Goal: Task Accomplishment & Management: Complete application form

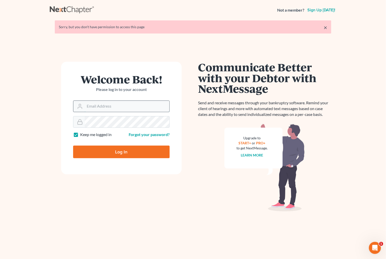
click at [128, 106] on input "Email Address" at bounding box center [127, 106] width 85 height 11
type input "[PERSON_NAME][EMAIL_ADDRESS][DOMAIN_NAME]"
click at [73, 145] on input "Log In" at bounding box center [121, 151] width 97 height 13
type input "Thinking..."
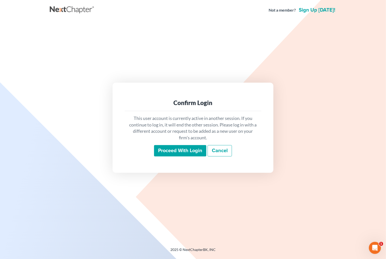
click at [177, 153] on input "Proceed with login" at bounding box center [180, 151] width 52 height 12
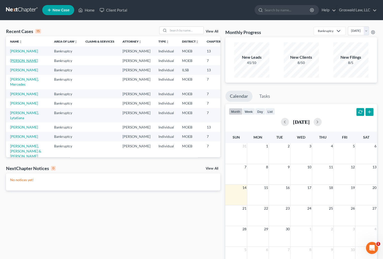
click at [14, 63] on link "Shipp, Amy" at bounding box center [24, 60] width 28 height 4
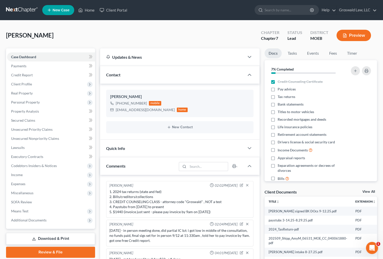
scroll to position [22, 0]
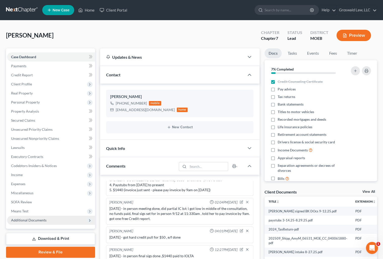
click at [54, 217] on span "Additional Documents" at bounding box center [51, 219] width 88 height 9
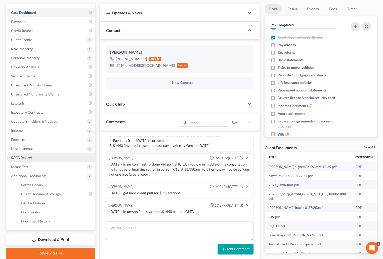
scroll to position [46, 0]
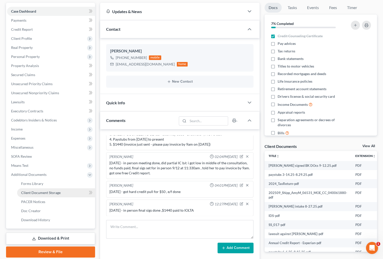
click at [56, 194] on link "Client Document Storage" at bounding box center [56, 192] width 78 height 9
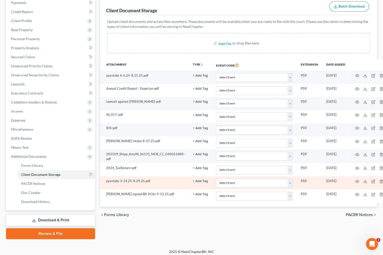
scroll to position [66, 0]
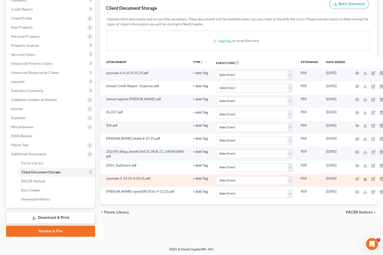
click at [363, 177] on icon at bounding box center [365, 179] width 4 height 4
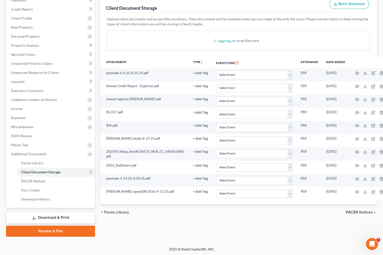
click at [250, 23] on p "Upload client documents and access files anywhere. These documents will be avai…" at bounding box center [238, 22] width 263 height 10
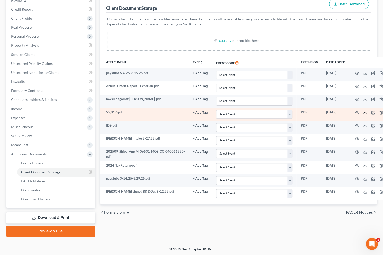
click at [363, 111] on icon at bounding box center [365, 113] width 4 height 4
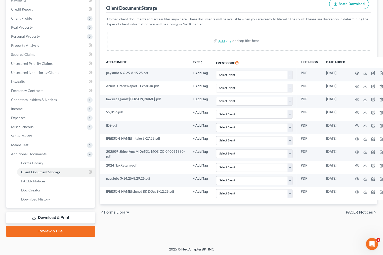
click at [262, 230] on div "Forms Library Client Document Storage PACER Notices Doc Creator Download Histor…" at bounding box center [239, 110] width 282 height 254
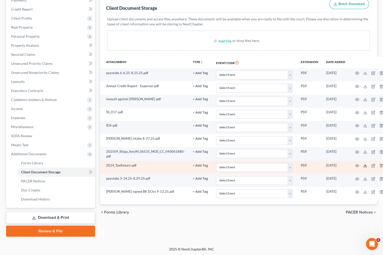
click at [364, 165] on polyline at bounding box center [365, 165] width 2 height 1
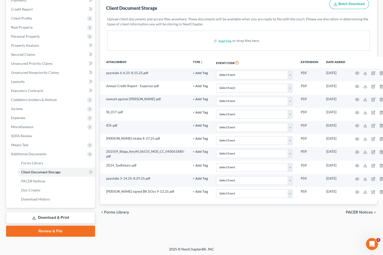
click at [301, 229] on div "Forms Library Client Document Storage PACER Notices Doc Creator Download Histor…" at bounding box center [239, 110] width 282 height 254
drag, startPoint x: 60, startPoint y: 221, endPoint x: 1, endPoint y: 131, distance: 107.8
click at [60, 220] on link "Download & Print" at bounding box center [50, 218] width 89 height 12
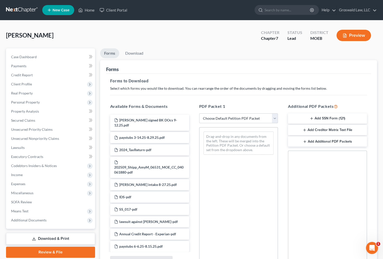
click at [330, 116] on button "Add SSN Form (121)" at bounding box center [327, 118] width 79 height 11
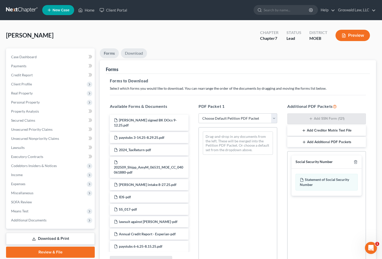
click at [137, 50] on link "Download" at bounding box center [134, 53] width 26 height 10
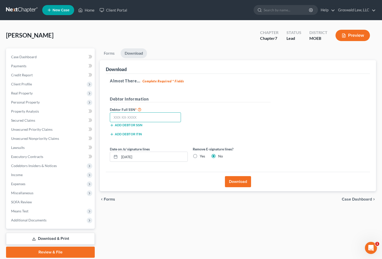
drag, startPoint x: 147, startPoint y: 119, endPoint x: 159, endPoint y: 103, distance: 20.4
click at [148, 119] on input "text" at bounding box center [145, 117] width 71 height 10
type input "499-88-5647"
drag, startPoint x: 319, startPoint y: 135, endPoint x: 287, endPoint y: 134, distance: 31.5
click at [316, 136] on div "Almost There... Complete Required * Fields Debtor Information Debtor Full SSN *…" at bounding box center [238, 123] width 264 height 98
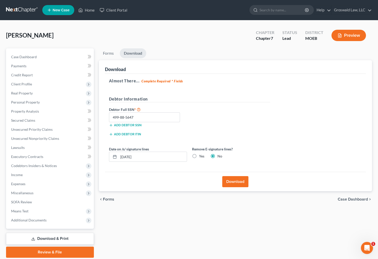
drag, startPoint x: 326, startPoint y: 123, endPoint x: 312, endPoint y: 116, distance: 15.3
click at [325, 123] on div "Almost There... Complete Required * Fields Debtor Information Debtor Full SSN *…" at bounding box center [235, 123] width 261 height 98
drag, startPoint x: 243, startPoint y: 111, endPoint x: 245, endPoint y: 129, distance: 18.7
click at [243, 113] on div "Debtor Full SSN * 499-88-5647 Add debtor SSN" at bounding box center [189, 118] width 166 height 25
click at [236, 179] on button "Download" at bounding box center [235, 181] width 26 height 11
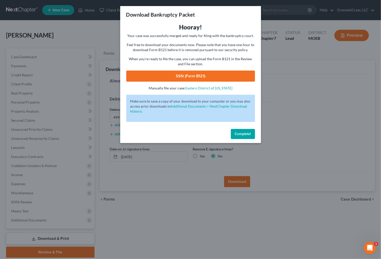
click at [198, 77] on link "SSN (Form B121)" at bounding box center [190, 75] width 129 height 11
click at [240, 136] on button "Complete!" at bounding box center [243, 134] width 24 height 10
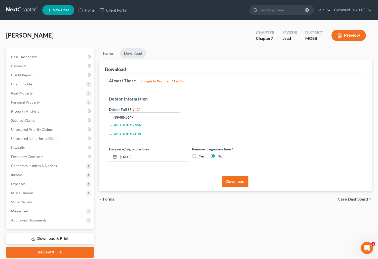
click at [57, 236] on link "Download & Print" at bounding box center [50, 238] width 88 height 12
click at [50, 254] on link "Review & File" at bounding box center [50, 251] width 88 height 11
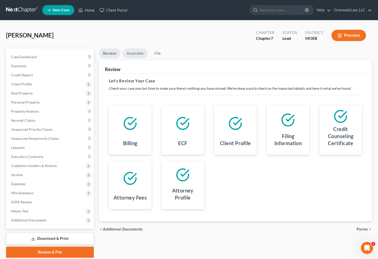
click at [128, 54] on link "Assemble" at bounding box center [134, 53] width 25 height 10
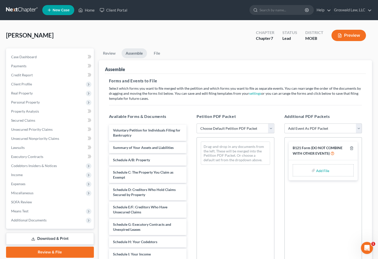
drag, startPoint x: 219, startPoint y: 129, endPoint x: 222, endPoint y: 132, distance: 4.4
click at [219, 130] on select "Choose Default Petition PDF Packet Complete Bankruptcy Petition (all forms and …" at bounding box center [235, 128] width 78 height 10
select select "0"
click at [196, 123] on select "Choose Default Petition PDF Packet Complete Bankruptcy Petition (all forms and …" at bounding box center [235, 128] width 78 height 10
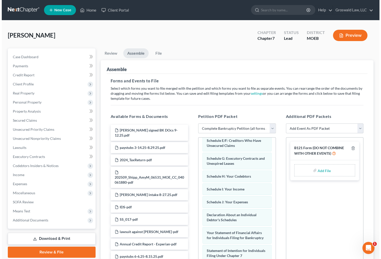
scroll to position [91, 0]
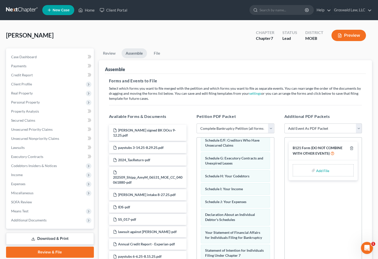
click at [323, 171] on input "file" at bounding box center [322, 169] width 12 height 9
type input "C:\fakepath\FORM 121 [PERSON_NAME].pdf"
click at [316, 131] on select "Add Event As PDF Packet Amended List of Creditors and Verification of Matrix Am…" at bounding box center [323, 128] width 78 height 10
select select "6"
click at [284, 123] on select "Add Event As PDF Packet Amended List of Creditors and Verification of Matrix Am…" at bounding box center [323, 128] width 78 height 10
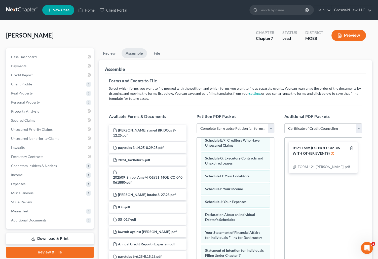
select select
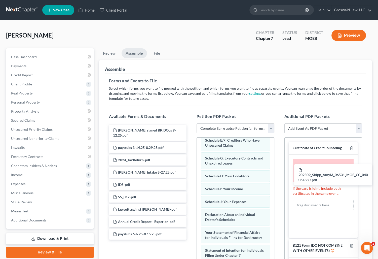
drag, startPoint x: 143, startPoint y: 172, endPoint x: 327, endPoint y: 174, distance: 184.3
click at [191, 175] on div "202509_Shipp_AmyM_06531_MOE_CC_040061880-pdf [PERSON_NAME] signed BK DOcs 9-12.…" at bounding box center [148, 181] width 86 height 115
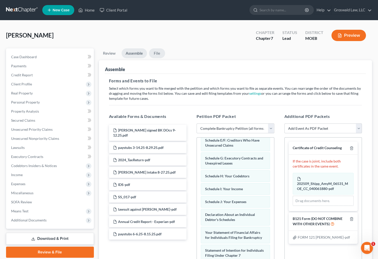
click at [155, 52] on link "File" at bounding box center [157, 53] width 16 height 10
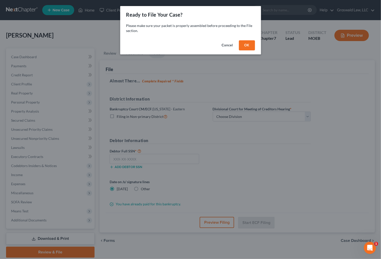
click at [246, 48] on button "OK" at bounding box center [247, 45] width 16 height 10
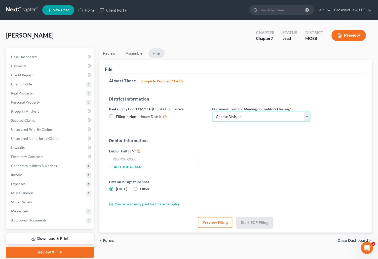
drag, startPoint x: 237, startPoint y: 116, endPoint x: 236, endPoint y: 120, distance: 4.3
click at [237, 116] on select "Choose Division Cape Girardeau Hannibal [GEOGRAPHIC_DATA][PERSON_NAME]" at bounding box center [261, 116] width 98 height 10
select select "2"
click at [212, 111] on select "Choose Division Cape Girardeau Hannibal [GEOGRAPHIC_DATA][PERSON_NAME]" at bounding box center [261, 116] width 98 height 10
click at [220, 220] on button "Preview Filing" at bounding box center [215, 222] width 34 height 11
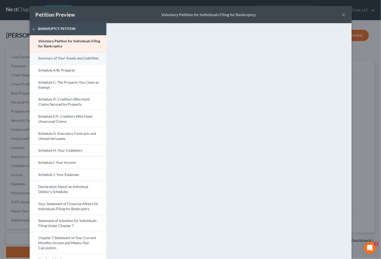
click at [56, 63] on link "Summary of Your Assets and Liabilities" at bounding box center [68, 58] width 77 height 12
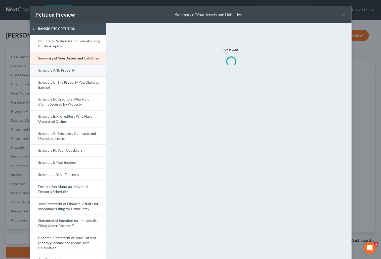
click at [57, 72] on link "Schedule A/B: Property" at bounding box center [68, 70] width 77 height 12
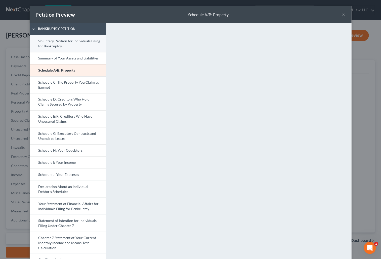
click at [66, 42] on link "Voluntary Petition for Individuals Filing for Bankruptcy" at bounding box center [68, 43] width 77 height 17
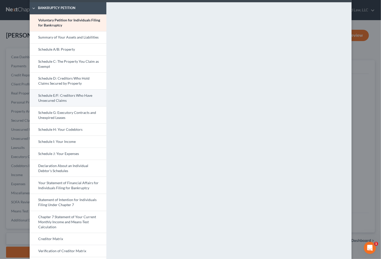
scroll to position [19, 0]
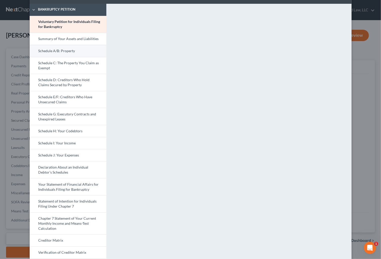
click at [63, 49] on link "Schedule A/B: Property" at bounding box center [68, 51] width 77 height 12
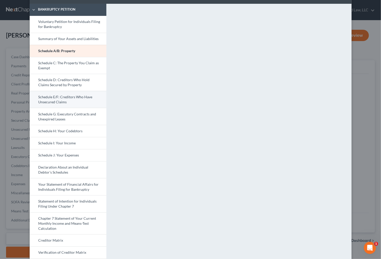
click at [68, 101] on link "Schedule E/F: Creditors Who Have Unsecured Claims" at bounding box center [68, 99] width 77 height 17
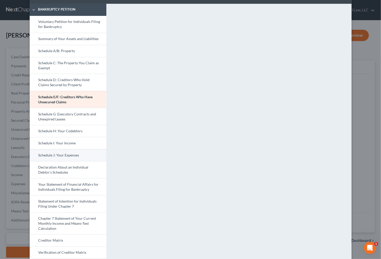
click at [63, 154] on link "Schedule J: Your Expenses" at bounding box center [68, 155] width 77 height 12
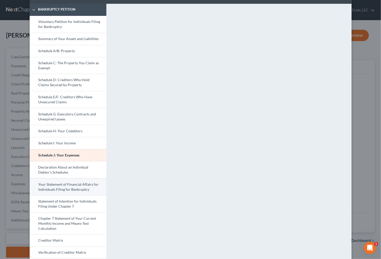
click at [73, 188] on link "Your Statement of Financial Affairs for Individuals Filing for Bankruptcy" at bounding box center [68, 186] width 77 height 17
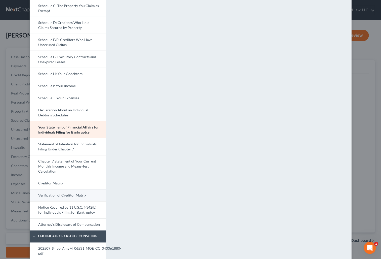
scroll to position [88, 0]
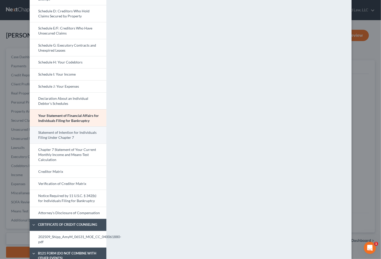
click at [67, 136] on link "Statement of Intention for Individuals Filing Under Chapter 7" at bounding box center [68, 134] width 77 height 17
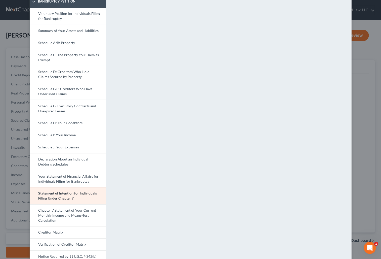
scroll to position [19, 0]
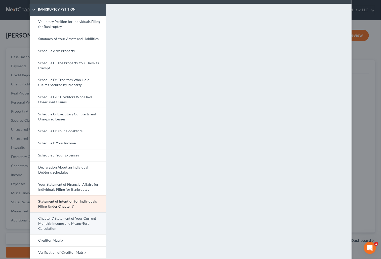
click at [59, 224] on link "Chapter 7 Statement of Your Current Monthly Income and Means-Test Calculation" at bounding box center [68, 223] width 77 height 22
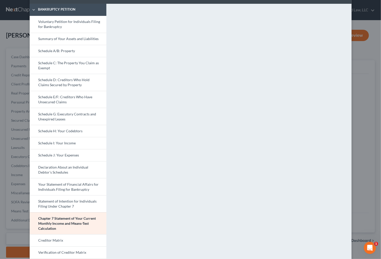
scroll to position [111, 0]
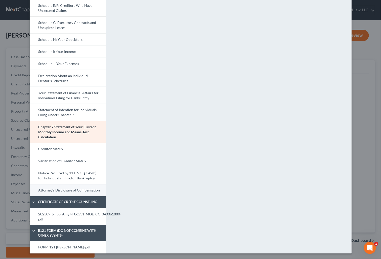
click at [66, 188] on link "Attorney's Disclosure of Compensation" at bounding box center [68, 190] width 77 height 12
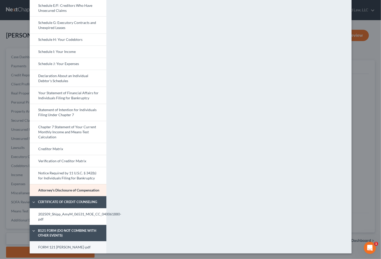
click at [48, 245] on link "FORM 121 [PERSON_NAME]-pdf" at bounding box center [68, 247] width 77 height 12
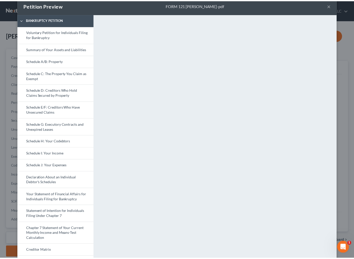
scroll to position [0, 0]
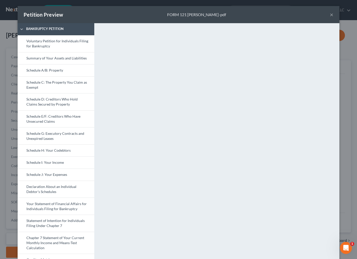
click at [330, 15] on button "×" at bounding box center [332, 15] width 4 height 6
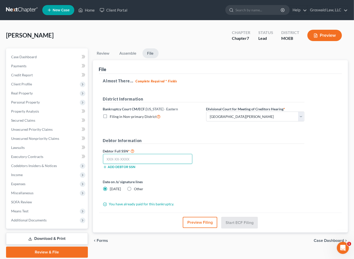
click at [141, 156] on input "text" at bounding box center [148, 159] width 90 height 10
paste input "499-88-5647"
type input "499-88-5647"
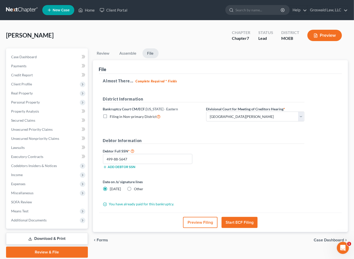
click at [249, 223] on button "Start ECF Filing" at bounding box center [239, 222] width 36 height 11
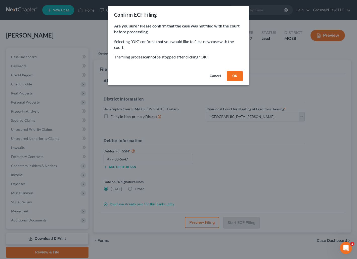
click at [236, 75] on button "OK" at bounding box center [235, 76] width 16 height 10
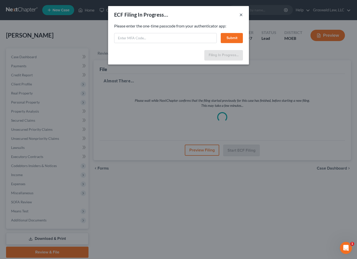
click at [241, 15] on button "×" at bounding box center [241, 15] width 4 height 6
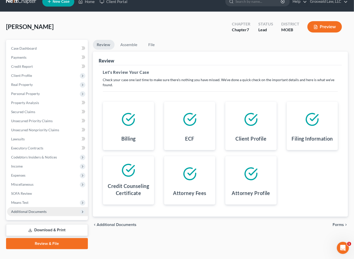
scroll to position [17, 0]
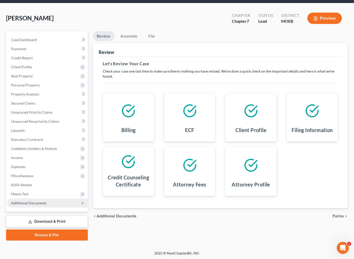
click at [44, 205] on span "Additional Documents" at bounding box center [47, 202] width 81 height 9
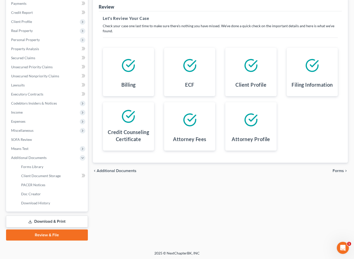
click at [44, 222] on link "Download & Print" at bounding box center [47, 221] width 82 height 12
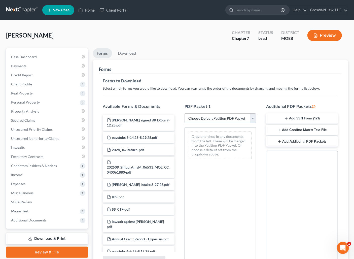
click at [201, 118] on select "Choose Default Petition PDF Packet Complete Bankruptcy Petition (all forms and …" at bounding box center [219, 118] width 71 height 10
select select "0"
click at [184, 113] on select "Choose Default Petition PDF Packet Complete Bankruptcy Petition (all forms and …" at bounding box center [219, 118] width 71 height 10
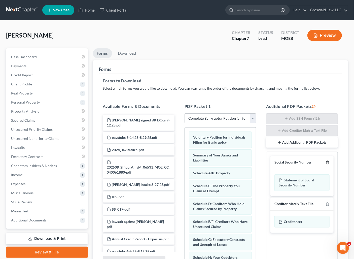
drag, startPoint x: 328, startPoint y: 160, endPoint x: 329, endPoint y: 173, distance: 12.6
click at [328, 160] on icon "button" at bounding box center [327, 162] width 4 height 4
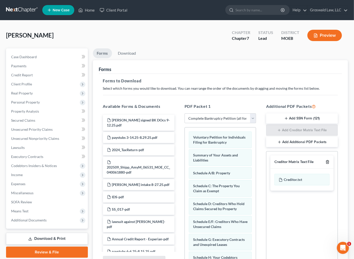
click at [328, 162] on icon "button" at bounding box center [327, 162] width 4 height 4
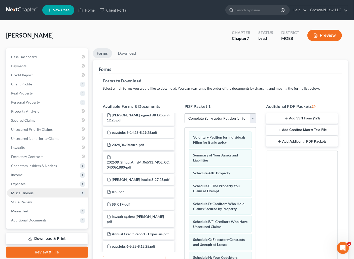
scroll to position [6, 0]
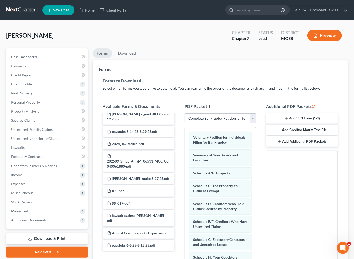
click at [41, 254] on link "Review & File" at bounding box center [47, 251] width 82 height 11
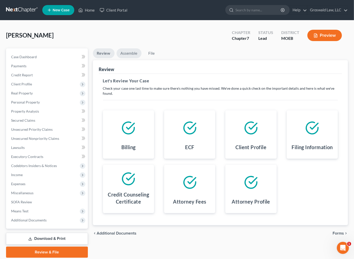
click at [128, 51] on link "Assemble" at bounding box center [128, 53] width 25 height 10
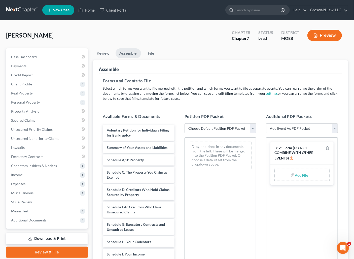
drag, startPoint x: 205, startPoint y: 126, endPoint x: 206, endPoint y: 129, distance: 3.2
click at [205, 126] on select "Choose Default Petition PDF Packet Complete Bankruptcy Petition (all forms and …" at bounding box center [219, 128] width 71 height 10
select select "0"
click at [184, 123] on select "Choose Default Petition PDF Packet Complete Bankruptcy Petition (all forms and …" at bounding box center [219, 128] width 71 height 10
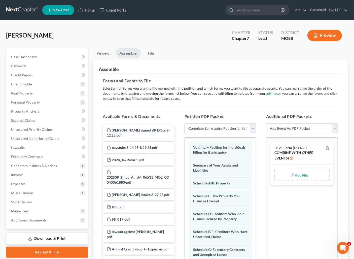
click at [302, 178] on input "file" at bounding box center [301, 174] width 12 height 9
type input "C:\fakepath\FORM 121 [PERSON_NAME].pdf"
click at [297, 129] on select "Add Event As PDF Packet Amended List of Creditors and Verification of Matrix Am…" at bounding box center [301, 128] width 71 height 10
select select "6"
click at [266, 123] on select "Add Event As PDF Packet Amended List of Creditors and Verification of Matrix Am…" at bounding box center [301, 128] width 71 height 10
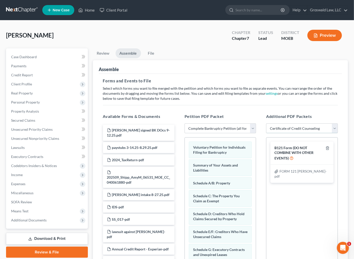
select select
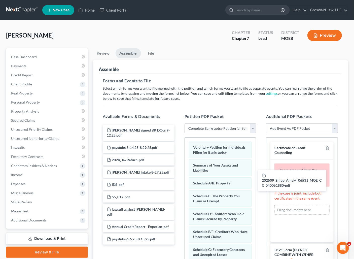
drag, startPoint x: 131, startPoint y: 177, endPoint x: 286, endPoint y: 181, distance: 154.7
click at [178, 181] on div "202509_Shipp_AmyM_06531_MOE_CC_040061880-pdf [PERSON_NAME] signed BK DOcs 9-12.…" at bounding box center [138, 184] width 79 height 120
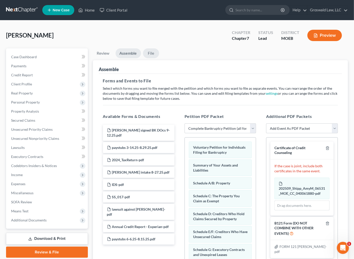
click at [151, 55] on link "File" at bounding box center [151, 53] width 16 height 10
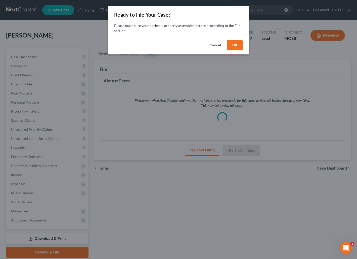
click at [234, 44] on button "OK" at bounding box center [235, 45] width 16 height 10
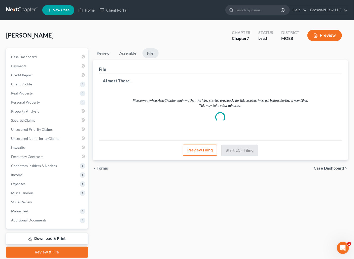
click at [199, 152] on button "Preview Filing" at bounding box center [200, 149] width 34 height 11
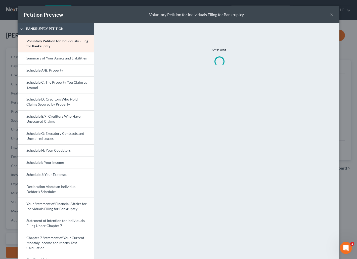
click at [330, 15] on button "×" at bounding box center [332, 15] width 4 height 6
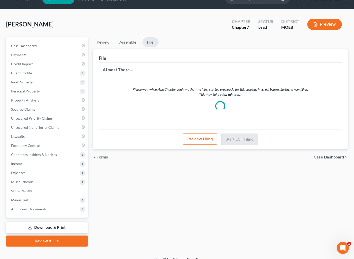
scroll to position [17, 0]
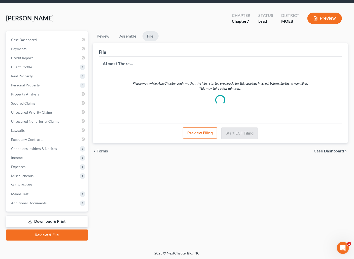
click at [234, 89] on p "Please wait while NextChapter confirms that the filing started previously for t…" at bounding box center [220, 86] width 211 height 10
click at [129, 36] on link "Assemble" at bounding box center [127, 36] width 25 height 10
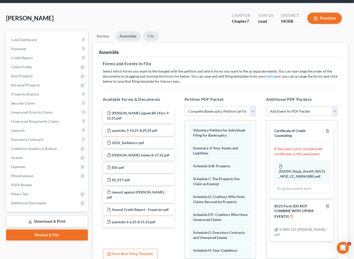
click at [152, 35] on link "File" at bounding box center [151, 36] width 16 height 10
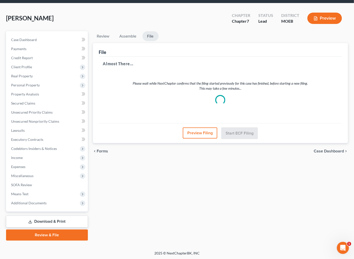
click at [200, 135] on button "Preview Filing" at bounding box center [200, 132] width 34 height 11
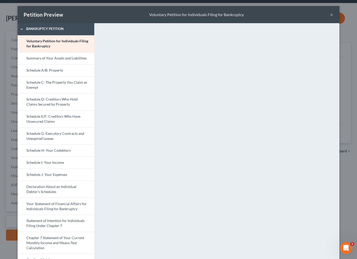
click at [331, 17] on button "×" at bounding box center [332, 15] width 4 height 6
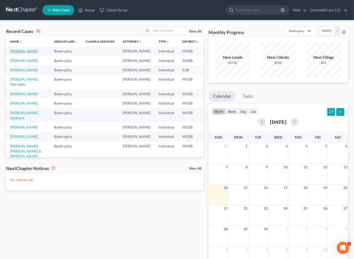
click at [14, 53] on link "[PERSON_NAME]" at bounding box center [24, 51] width 28 height 4
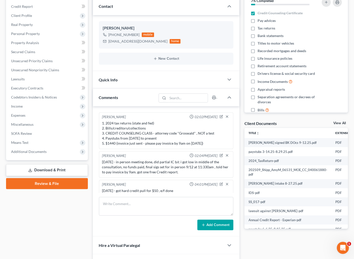
scroll to position [22, 0]
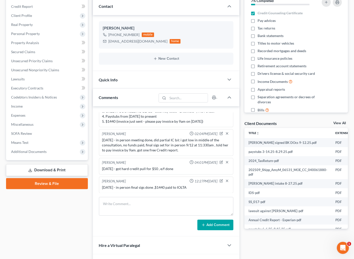
click at [53, 182] on link "Review & File" at bounding box center [47, 183] width 82 height 11
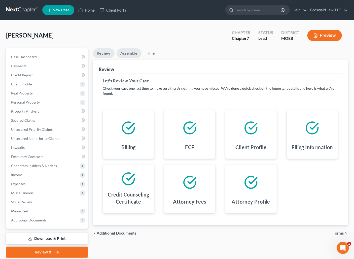
click at [127, 53] on link "Assemble" at bounding box center [128, 53] width 25 height 10
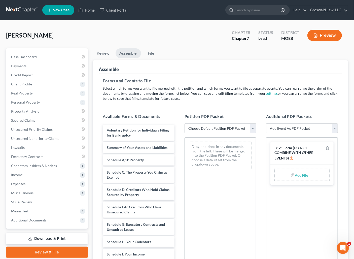
click at [219, 127] on select "Choose Default Petition PDF Packet Complete Bankruptcy Petition (all forms and …" at bounding box center [219, 128] width 71 height 10
click at [184, 123] on select "Choose Default Petition PDF Packet Complete Bankruptcy Petition (all forms and …" at bounding box center [219, 128] width 71 height 10
drag, startPoint x: 214, startPoint y: 127, endPoint x: 214, endPoint y: 131, distance: 4.3
click at [214, 130] on select "Choose Default Petition PDF Packet Complete Bankruptcy Petition (all forms and …" at bounding box center [219, 128] width 71 height 10
select select "0"
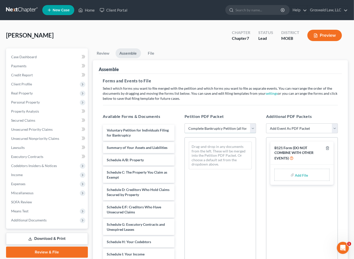
click at [184, 123] on select "Choose Default Petition PDF Packet Complete Bankruptcy Petition (all forms and …" at bounding box center [219, 128] width 71 height 10
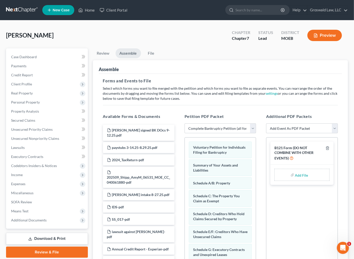
click at [298, 173] on input "file" at bounding box center [301, 174] width 12 height 9
type input "C:\fakepath\FORM 121 [PERSON_NAME].pdf"
click at [304, 126] on select "Add Event As PDF Packet Amended List of Creditors and Verification of Matrix Am…" at bounding box center [301, 128] width 71 height 10
select select "6"
click at [266, 123] on select "Add Event As PDF Packet Amended List of Creditors and Verification of Matrix Am…" at bounding box center [301, 128] width 71 height 10
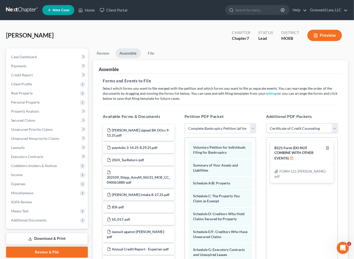
select select
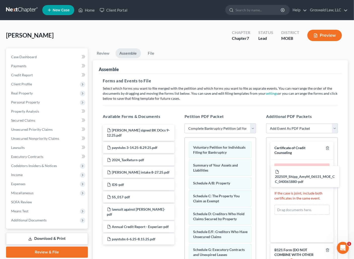
drag, startPoint x: 126, startPoint y: 179, endPoint x: 296, endPoint y: 178, distance: 169.5
click at [178, 178] on div "202509_Shipp_AmyM_06531_MOE_CC_040061880-pdf [PERSON_NAME] signed BK DOcs 9-12.…" at bounding box center [138, 184] width 79 height 120
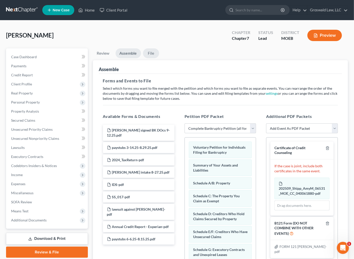
click at [152, 56] on link "File" at bounding box center [151, 53] width 16 height 10
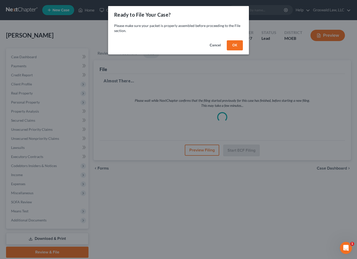
click at [236, 44] on button "OK" at bounding box center [235, 45] width 16 height 10
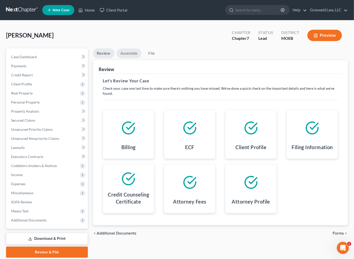
click at [131, 53] on link "Assemble" at bounding box center [128, 53] width 25 height 10
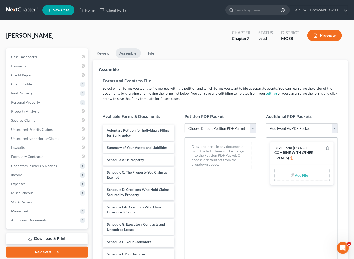
click at [208, 128] on select "Choose Default Petition PDF Packet Complete Bankruptcy Petition (all forms and …" at bounding box center [219, 128] width 71 height 10
select select "0"
click at [184, 123] on select "Choose Default Petition PDF Packet Complete Bankruptcy Petition (all forms and …" at bounding box center [219, 128] width 71 height 10
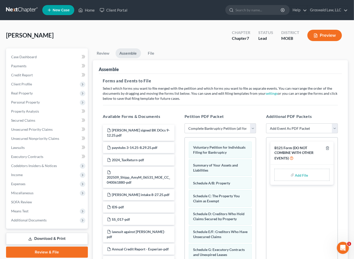
click at [307, 176] on label "Add File" at bounding box center [302, 175] width 14 height 9
click at [298, 173] on input "file" at bounding box center [301, 174] width 12 height 9
type input "C:\fakepath\FORM 121 [PERSON_NAME].pdf"
click at [303, 127] on select "Add Event As PDF Packet Amended List of Creditors and Verification of Matrix Am…" at bounding box center [301, 128] width 71 height 10
select select "6"
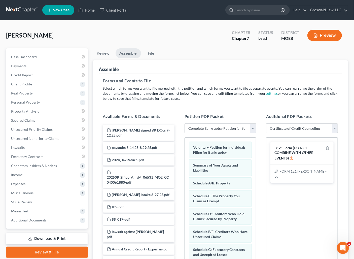
click at [266, 123] on select "Add Event As PDF Packet Amended List of Creditors and Verification of Matrix Am…" at bounding box center [301, 128] width 71 height 10
select select
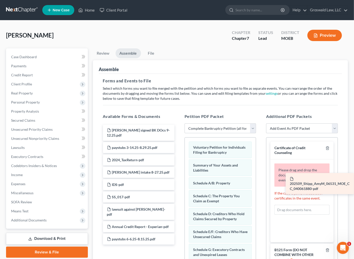
drag, startPoint x: 133, startPoint y: 177, endPoint x: 332, endPoint y: 183, distance: 198.7
click at [178, 183] on div "202509_Shipp_AmyM_06531_MOE_CC_040061880-pdf [PERSON_NAME] signed BK DOcs 9-12.…" at bounding box center [138, 184] width 79 height 120
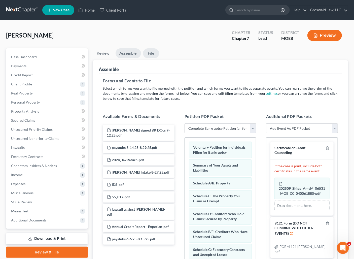
click at [151, 51] on link "File" at bounding box center [151, 53] width 16 height 10
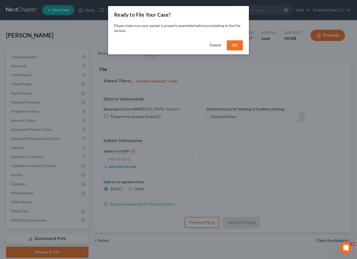
click at [234, 42] on button "OK" at bounding box center [235, 45] width 16 height 10
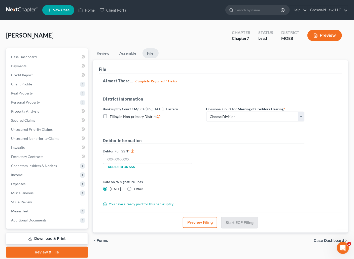
click at [202, 221] on button "Preview Filing" at bounding box center [200, 222] width 34 height 11
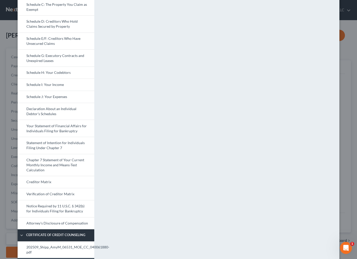
scroll to position [111, 0]
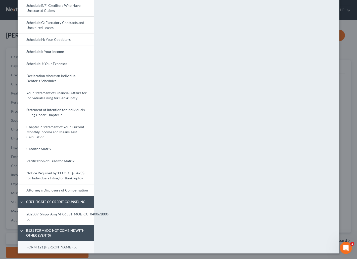
click at [55, 246] on link "FORM 121 [PERSON_NAME]-pdf" at bounding box center [56, 247] width 77 height 12
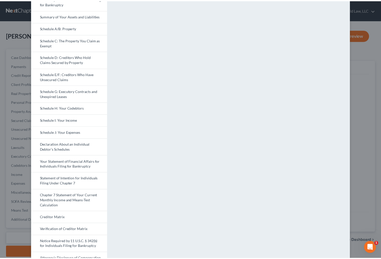
scroll to position [0, 0]
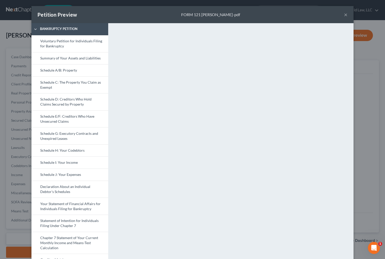
click at [344, 15] on button "×" at bounding box center [346, 15] width 4 height 6
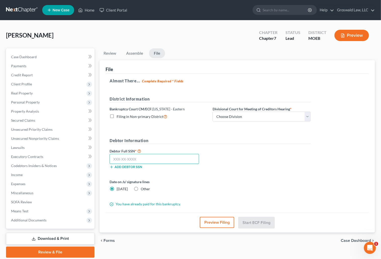
click at [138, 157] on input "text" at bounding box center [155, 159] width 90 height 10
paste input "499-88-5647"
type input "499-88-5647"
drag, startPoint x: 239, startPoint y: 114, endPoint x: 239, endPoint y: 117, distance: 2.8
click at [239, 114] on select "Choose Division Cape Girardeau Hannibal [GEOGRAPHIC_DATA][PERSON_NAME]" at bounding box center [262, 116] width 98 height 10
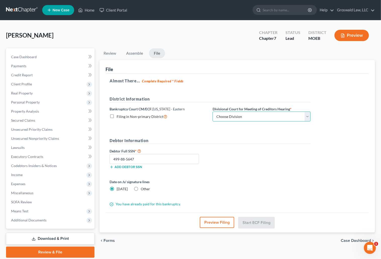
select select "2"
click at [213, 111] on select "Choose Division Cape Girardeau Hannibal [GEOGRAPHIC_DATA][PERSON_NAME]" at bounding box center [262, 116] width 98 height 10
click at [257, 221] on button "Start ECF Filing" at bounding box center [257, 222] width 36 height 11
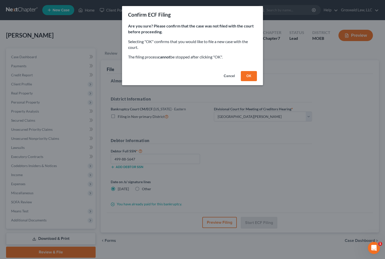
click at [247, 75] on button "OK" at bounding box center [249, 76] width 16 height 10
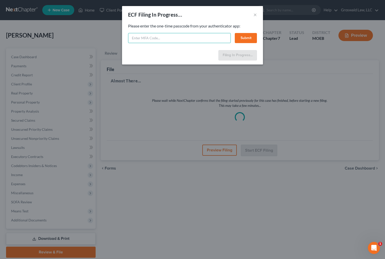
click at [175, 38] on input "text" at bounding box center [179, 38] width 103 height 10
type input "861446"
click at [252, 38] on button "Submit" at bounding box center [246, 38] width 22 height 10
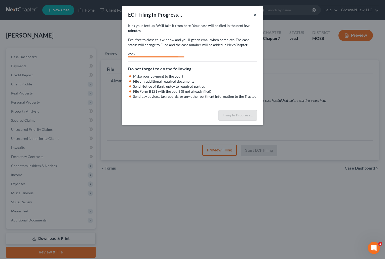
click at [256, 13] on button "×" at bounding box center [255, 15] width 4 height 6
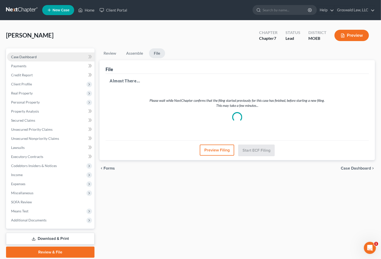
click at [64, 57] on link "Case Dashboard" at bounding box center [51, 56] width 88 height 9
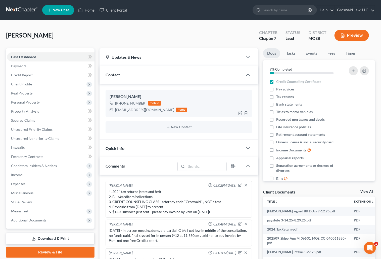
scroll to position [22, 0]
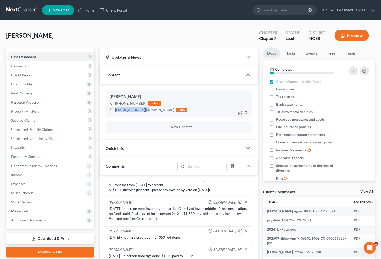
drag, startPoint x: 144, startPoint y: 110, endPoint x: 114, endPoint y: 110, distance: 29.9
click at [114, 111] on div "[EMAIL_ADDRESS][DOMAIN_NAME] home" at bounding box center [149, 109] width 78 height 7
copy div "[EMAIL_ADDRESS][DOMAIN_NAME]"
